Goal: Information Seeking & Learning: Check status

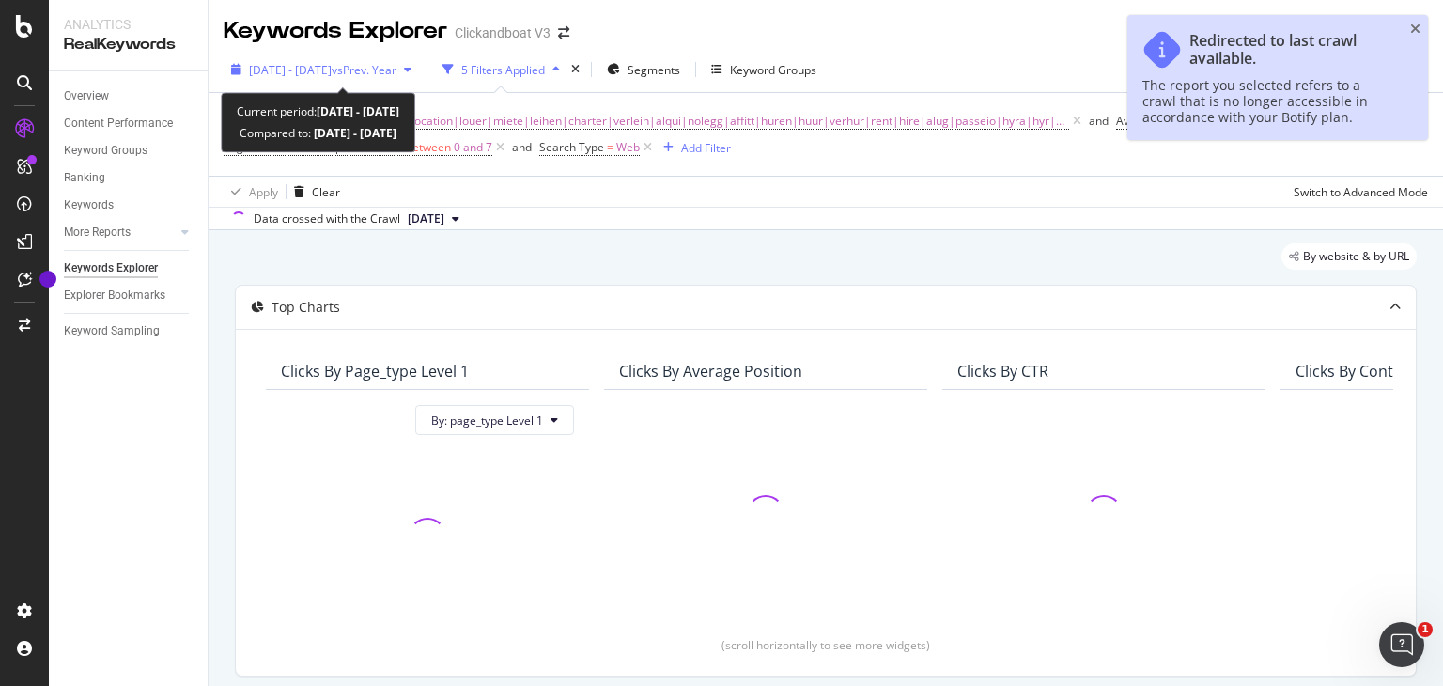
click at [383, 66] on span "vs Prev. Year" at bounding box center [364, 70] width 65 height 16
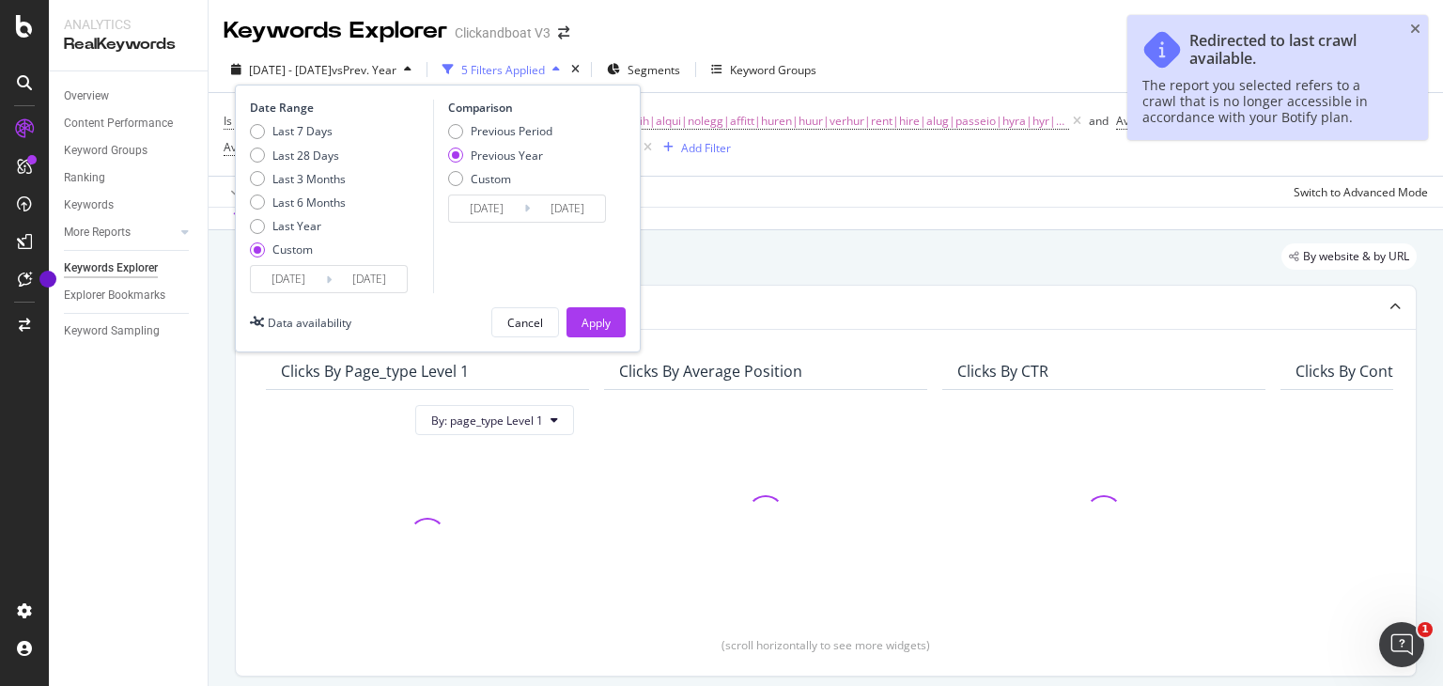
click at [297, 275] on input "[DATE]" at bounding box center [288, 279] width 75 height 26
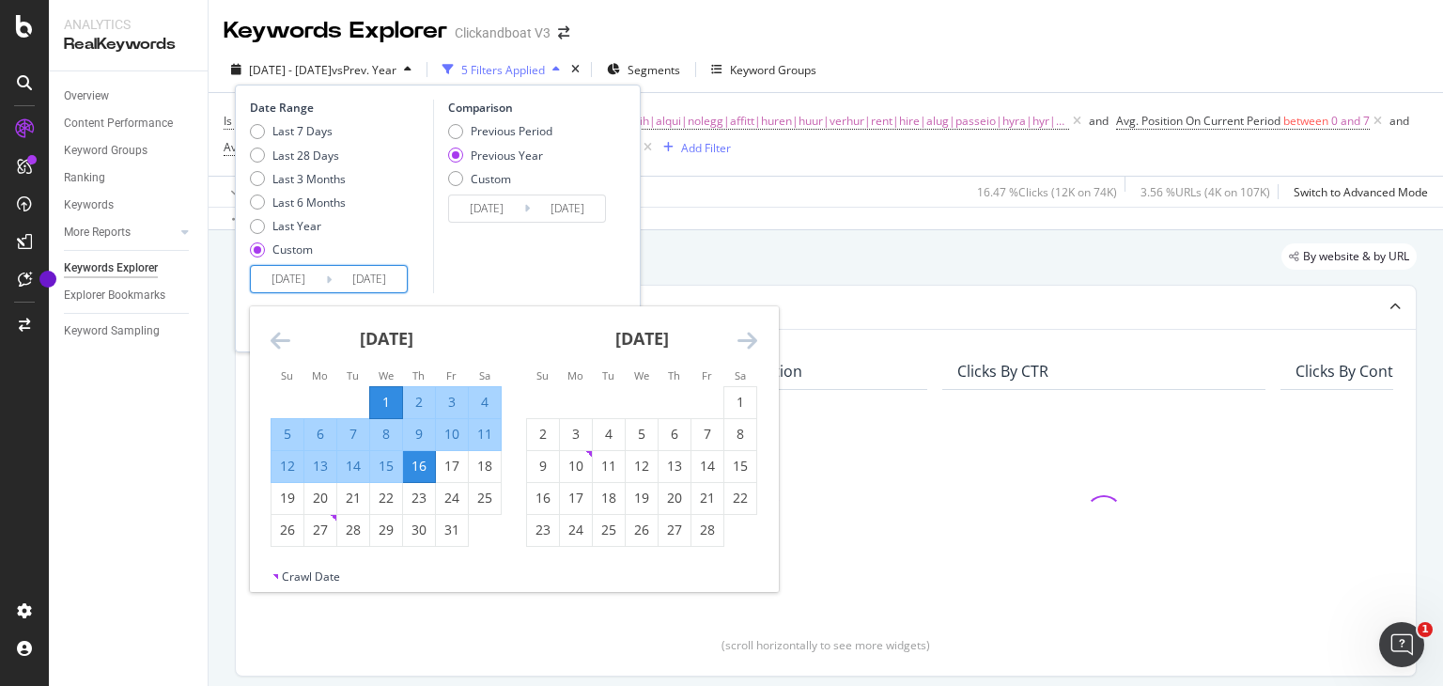
click at [744, 340] on icon "Move forward to switch to the next month." at bounding box center [748, 340] width 20 height 23
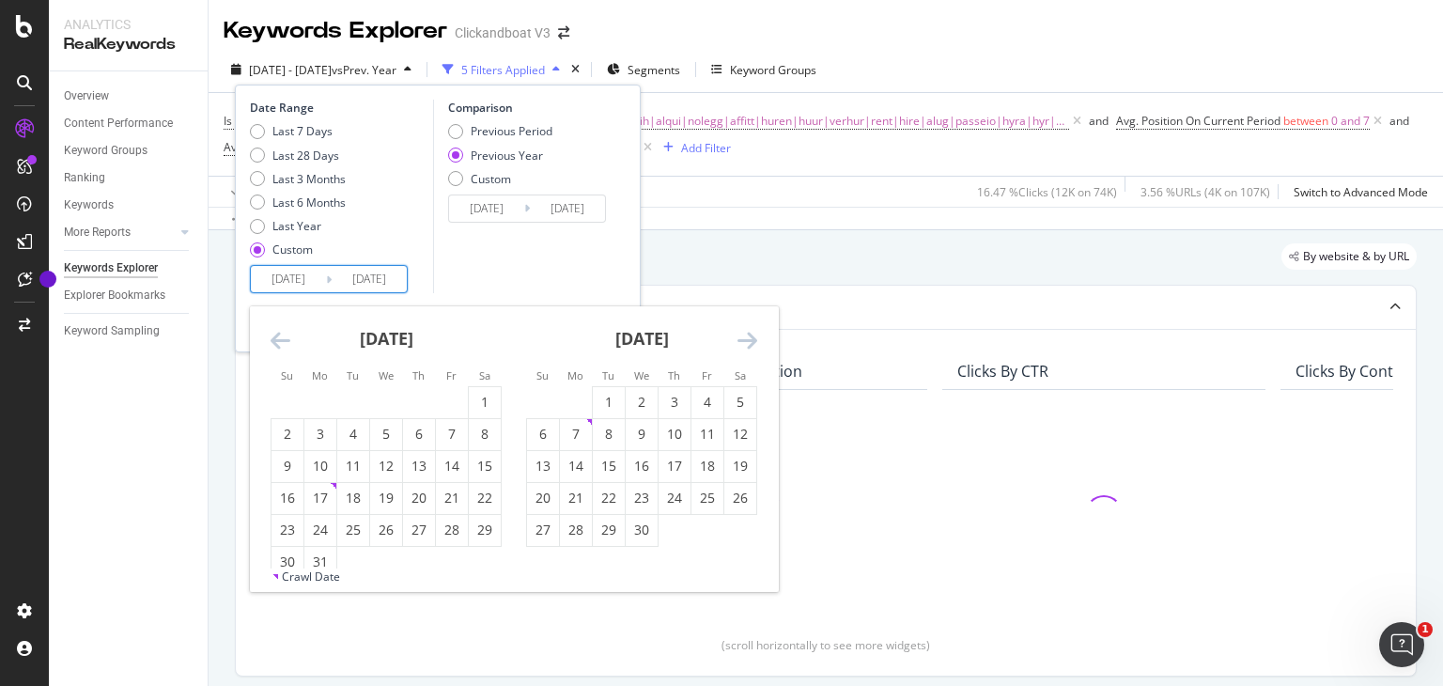
click at [744, 340] on icon "Move forward to switch to the next month." at bounding box center [748, 340] width 20 height 23
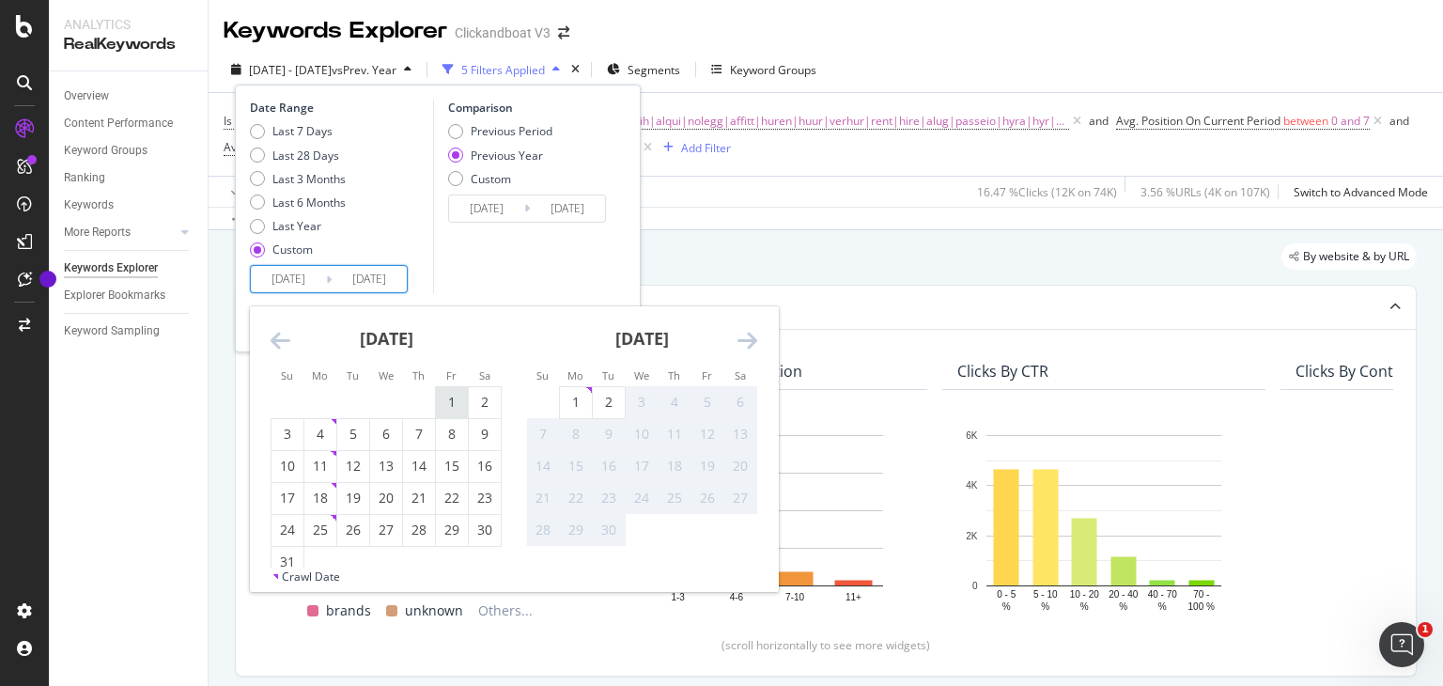
click at [436, 401] on div "1" at bounding box center [452, 402] width 32 height 19
type input "[DATE]"
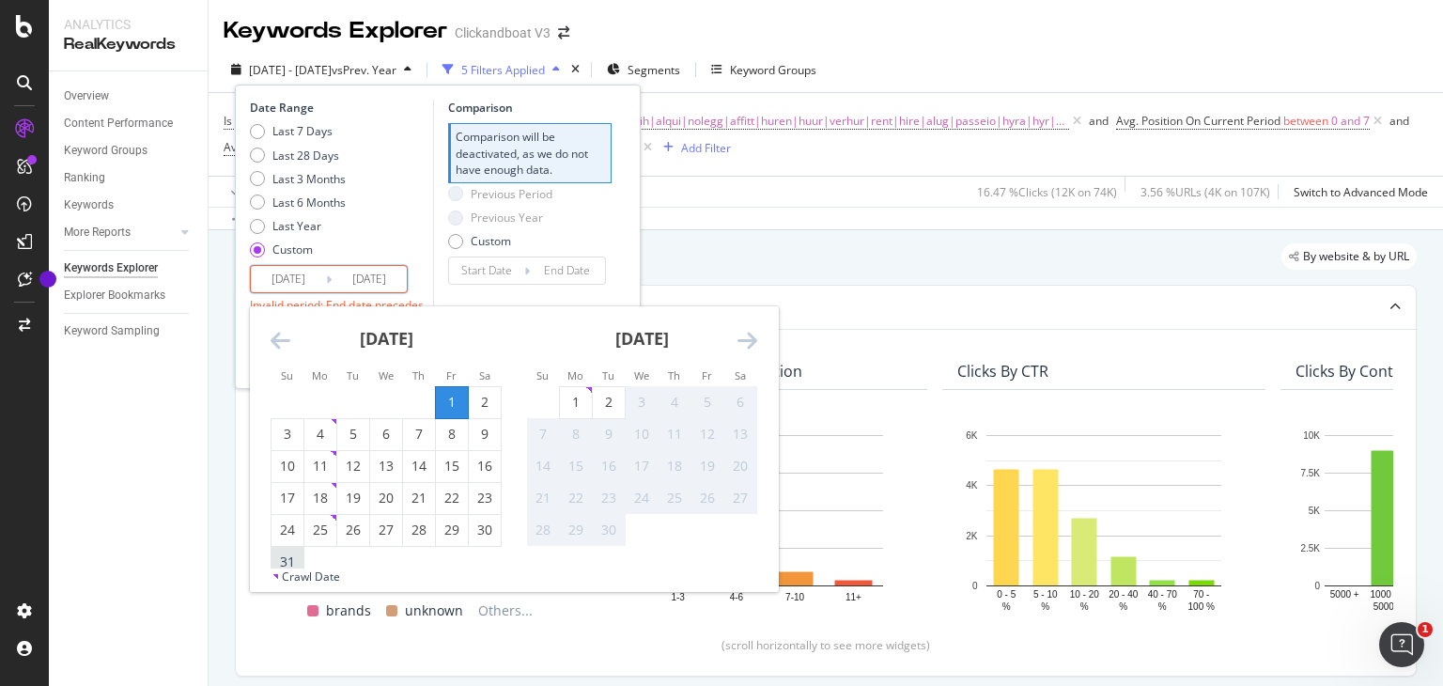
click at [289, 558] on div "31" at bounding box center [288, 561] width 32 height 19
type input "[DATE]"
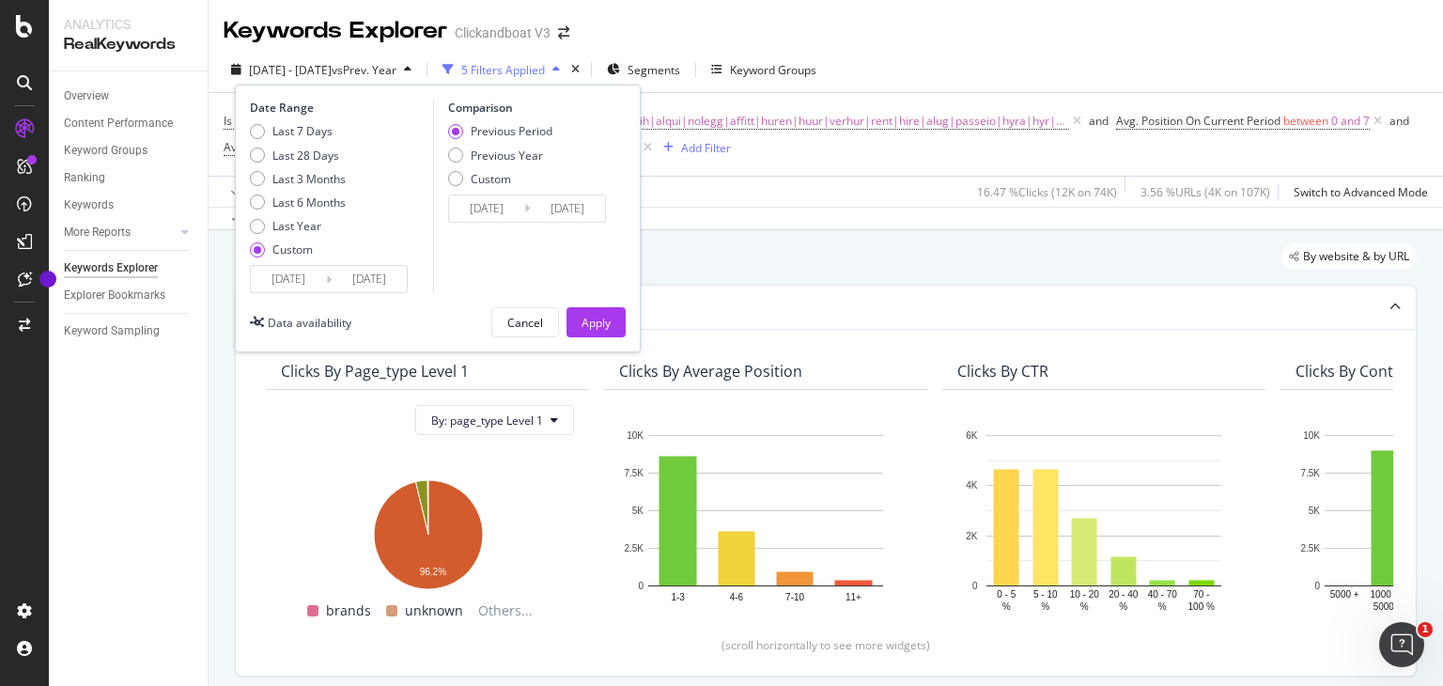
click at [489, 163] on div "Previous Period Previous Year Custom" at bounding box center [500, 158] width 104 height 70
click at [497, 159] on div "Previous Year" at bounding box center [507, 156] width 72 height 16
type input "[DATE]"
click at [612, 322] on button "Apply" at bounding box center [596, 322] width 59 height 30
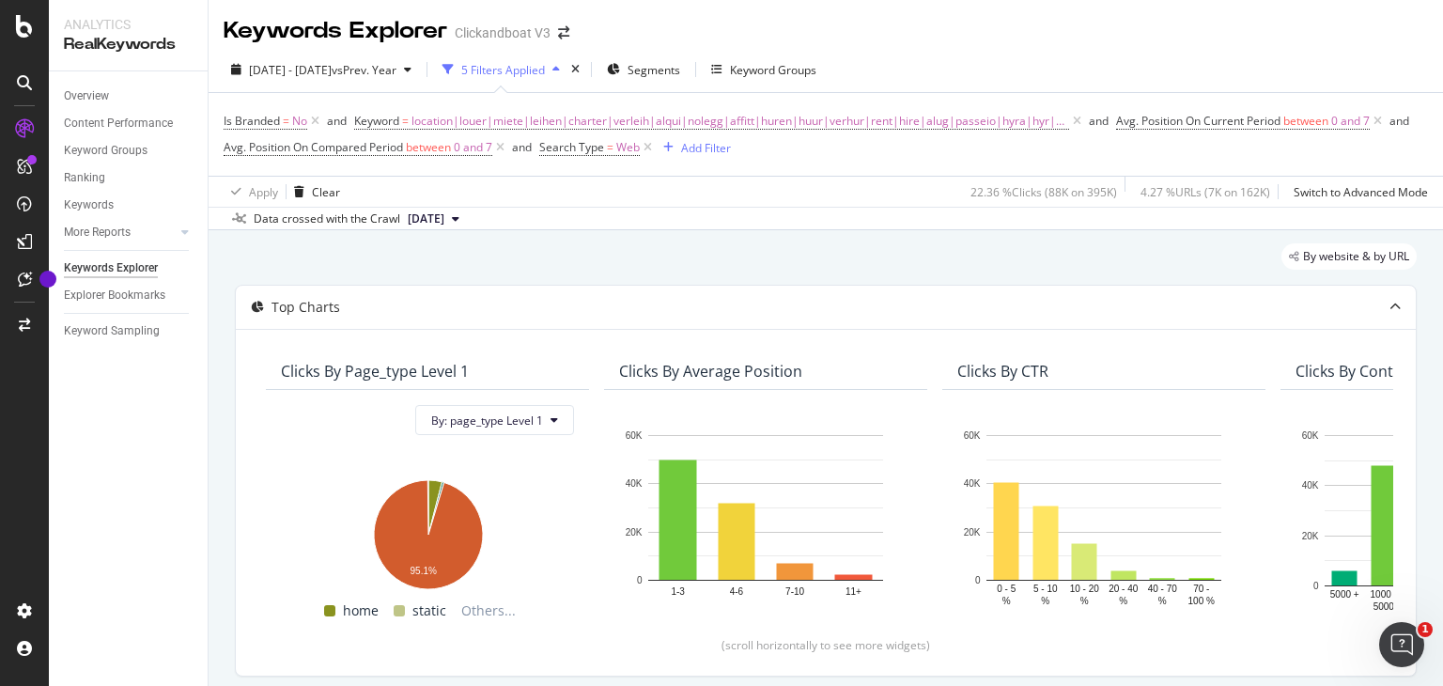
click at [1134, 44] on div "Keywords Explorer Clickandboat V3" at bounding box center [826, 23] width 1235 height 47
